Goal: Transaction & Acquisition: Obtain resource

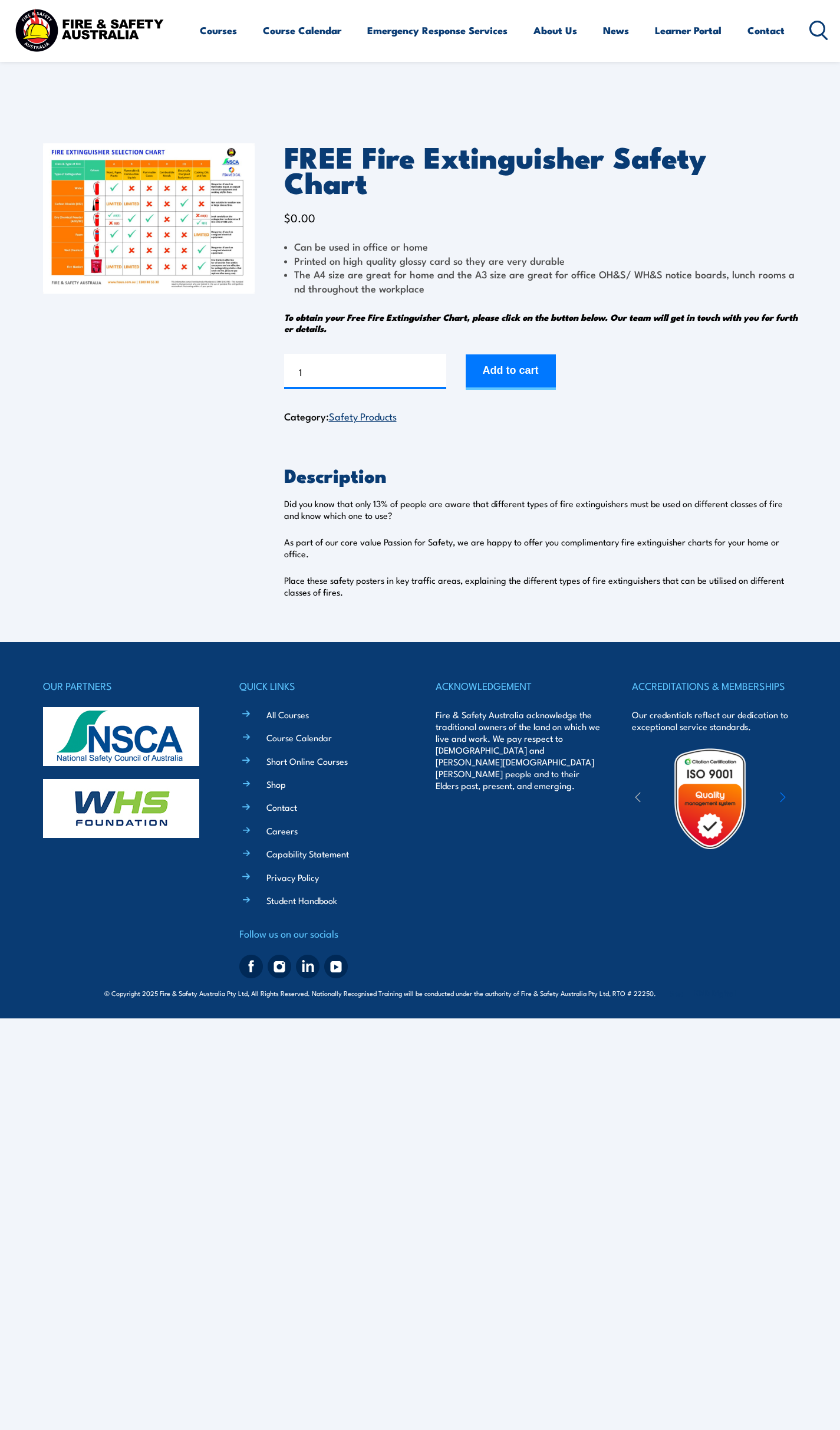
click at [166, 202] on img at bounding box center [149, 218] width 212 height 150
drag, startPoint x: 559, startPoint y: 289, endPoint x: 646, endPoint y: 296, distance: 87.3
click at [646, 310] on em "To obtain your Free Fire Extinguisher Chart, please click on the button below. …" at bounding box center [541, 322] width 513 height 25
drag, startPoint x: 328, startPoint y: 484, endPoint x: 460, endPoint y: 499, distance: 132.8
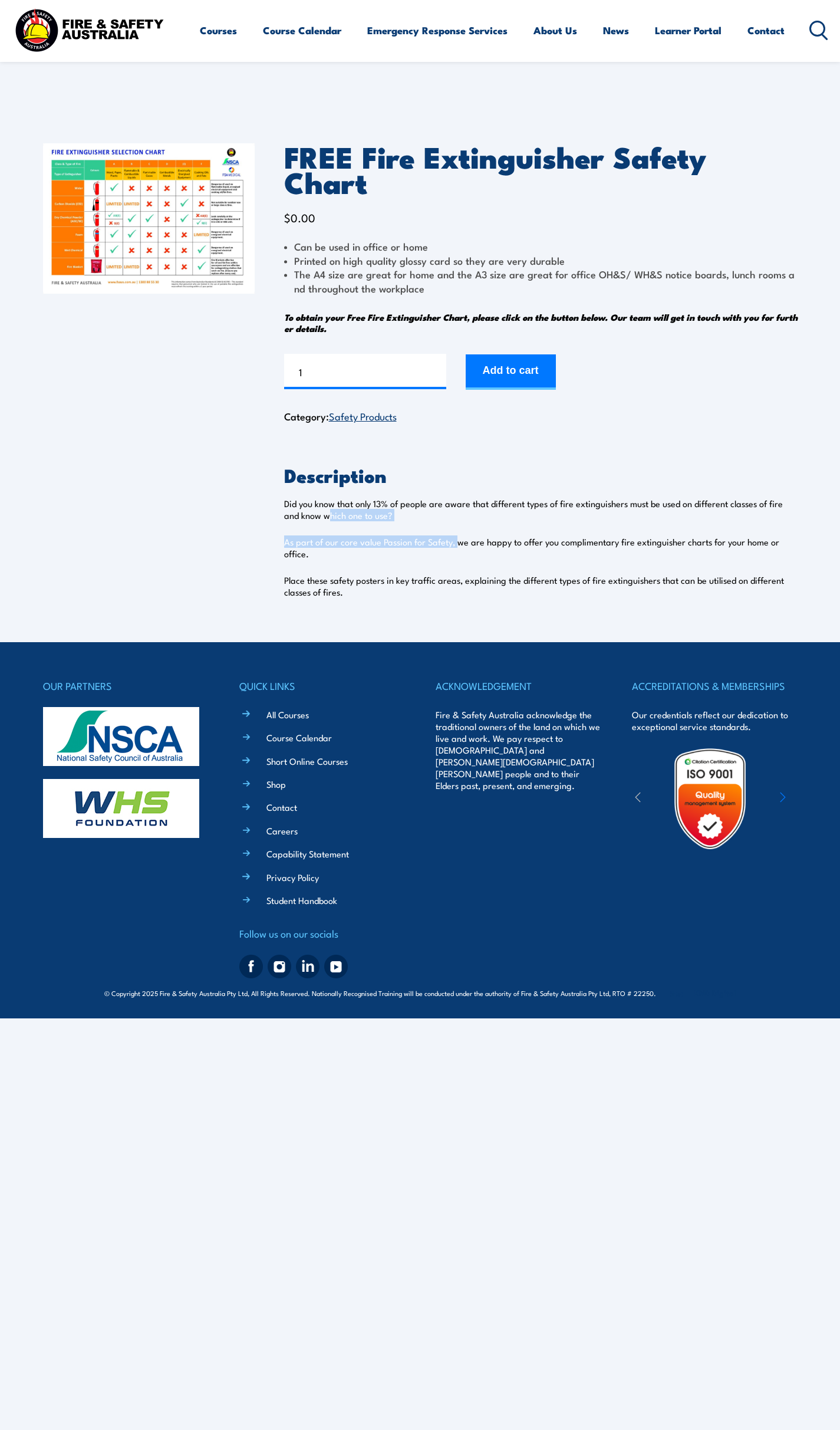
click at [460, 499] on div "Description Did you know that only 13% of people are aware that different types…" at bounding box center [541, 532] width 513 height 132
